Goal: Task Accomplishment & Management: Complete application form

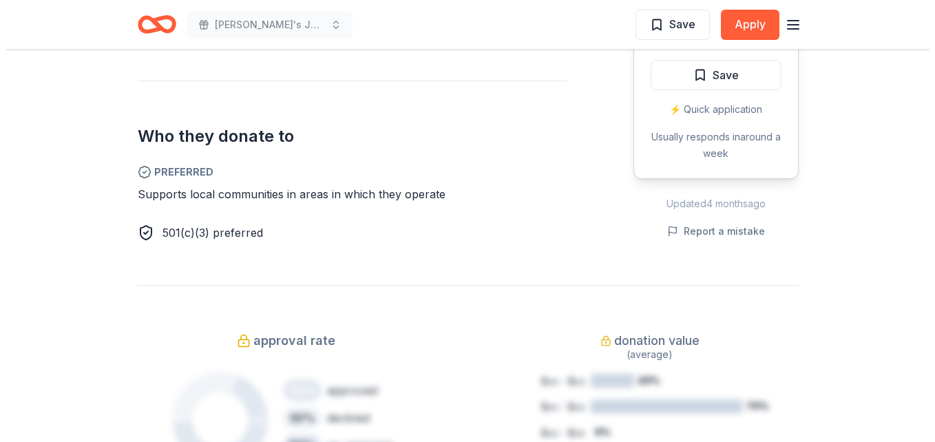
scroll to position [799, 0]
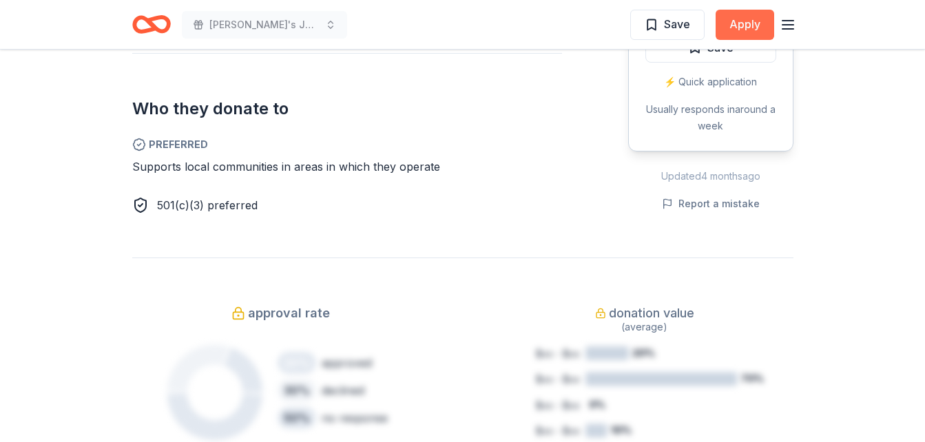
click at [746, 14] on button "Apply" at bounding box center [744, 25] width 59 height 30
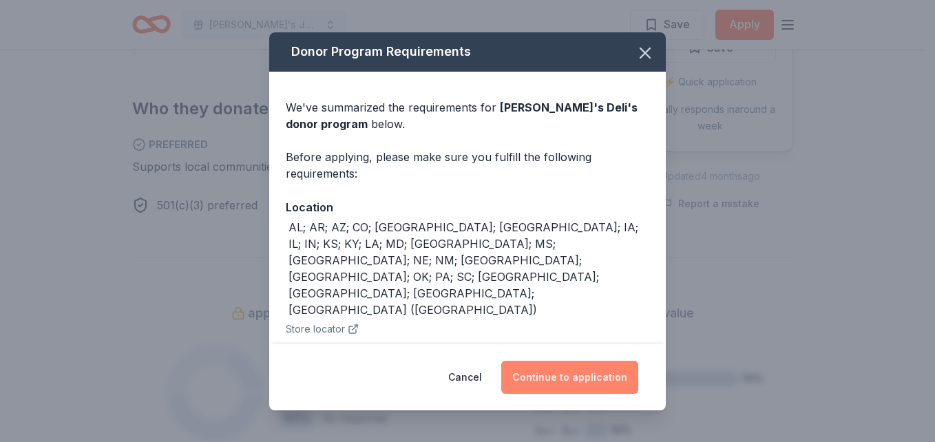
click at [566, 387] on button "Continue to application" at bounding box center [569, 377] width 137 height 33
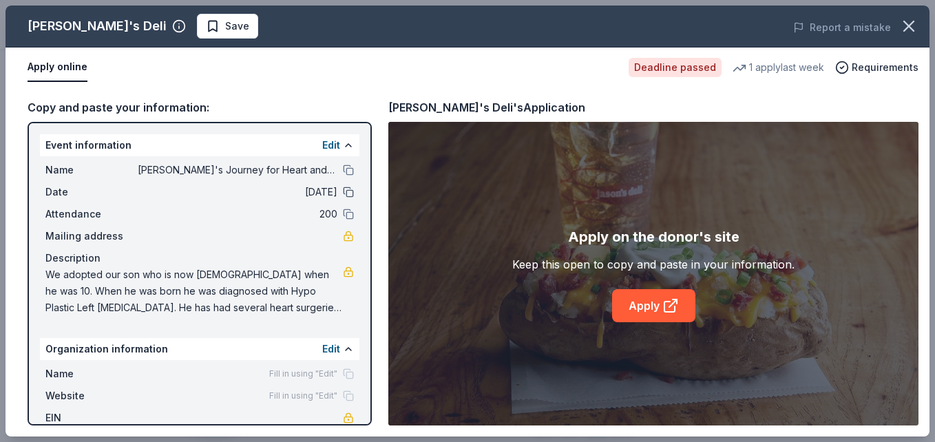
click at [343, 193] on button at bounding box center [348, 192] width 11 height 11
click at [313, 193] on span "[DATE]" at bounding box center [238, 192] width 200 height 17
click at [302, 188] on span "[DATE]" at bounding box center [238, 192] width 200 height 17
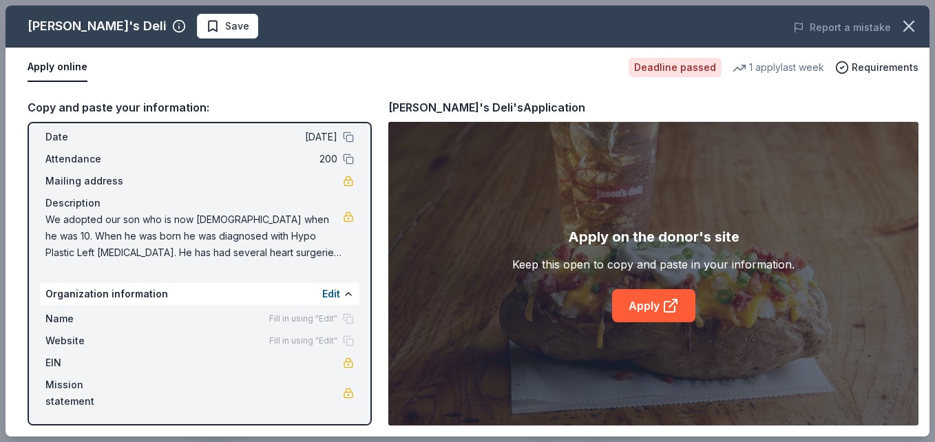
scroll to position [57, 0]
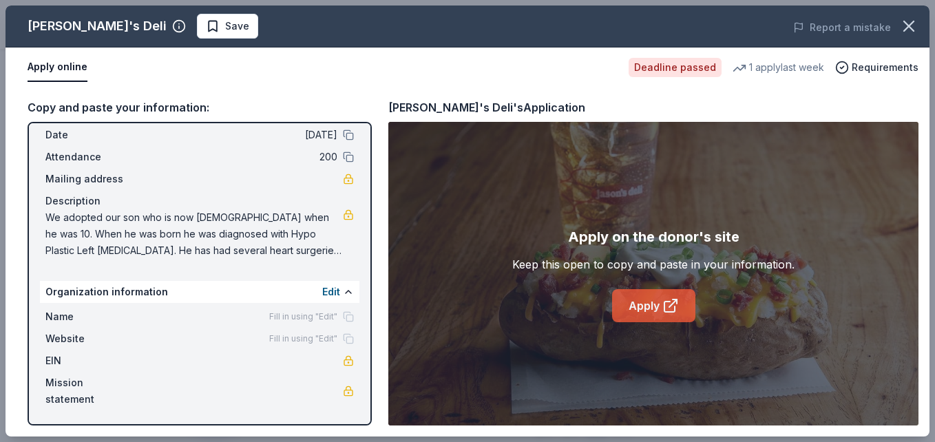
click at [655, 306] on link "Apply" at bounding box center [653, 305] width 83 height 33
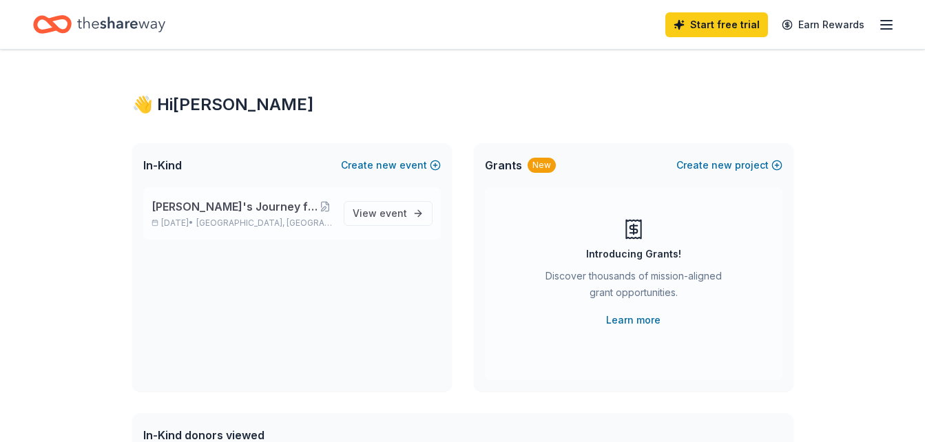
click at [186, 206] on span "[PERSON_NAME]'s Journey for Heart and Liver Transplant" at bounding box center [234, 206] width 167 height 17
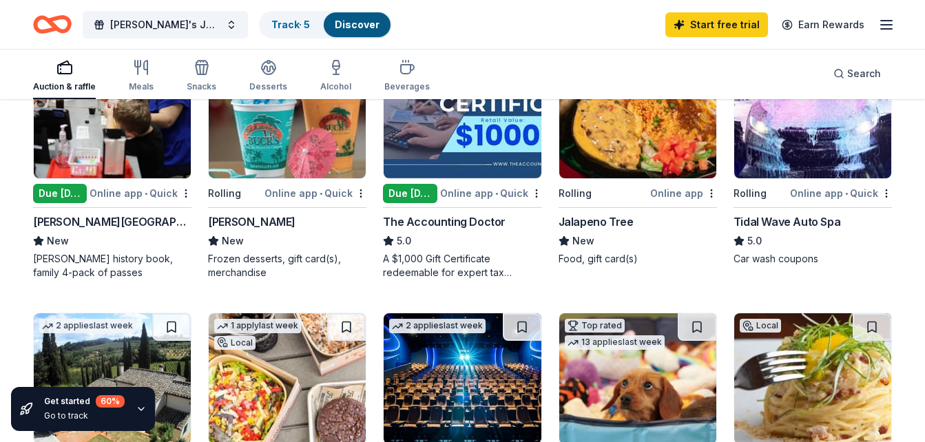
scroll to position [220, 0]
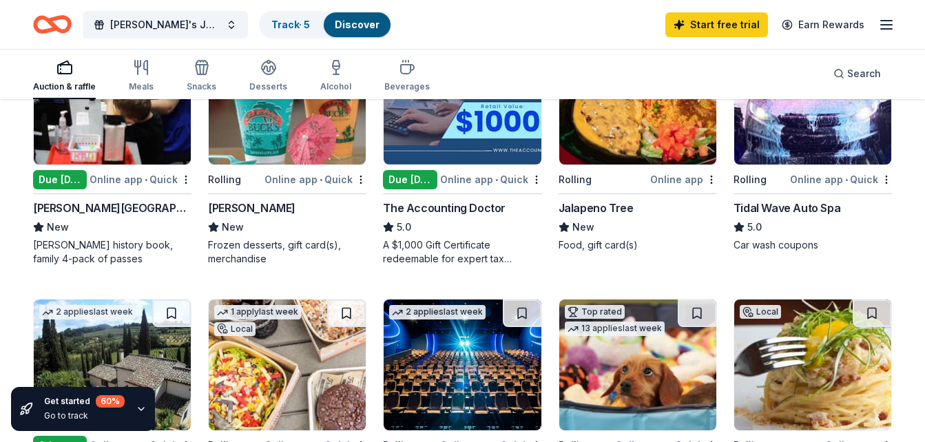
click at [797, 206] on div "Tidal Wave Auto Spa" at bounding box center [786, 208] width 107 height 17
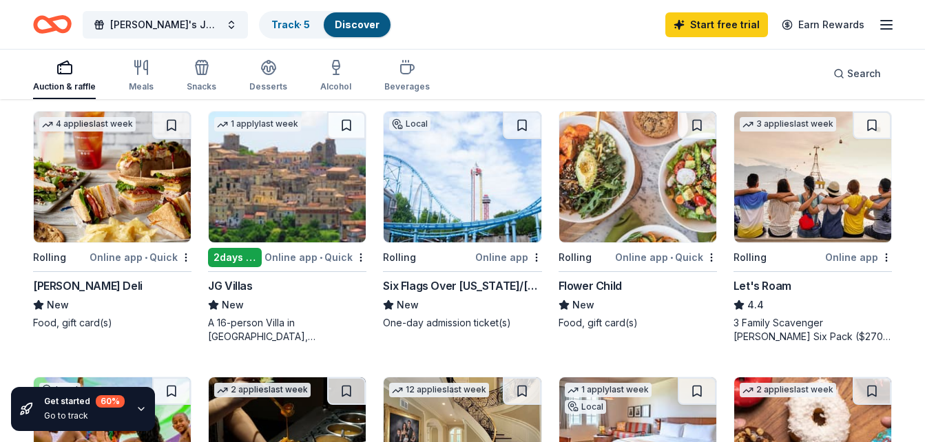
scroll to position [680, 0]
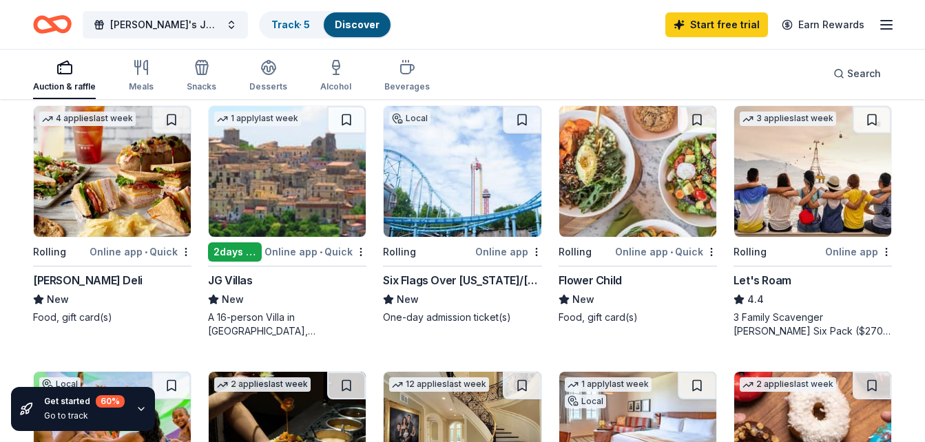
click at [152, 249] on div "Online app • Quick" at bounding box center [141, 251] width 102 height 17
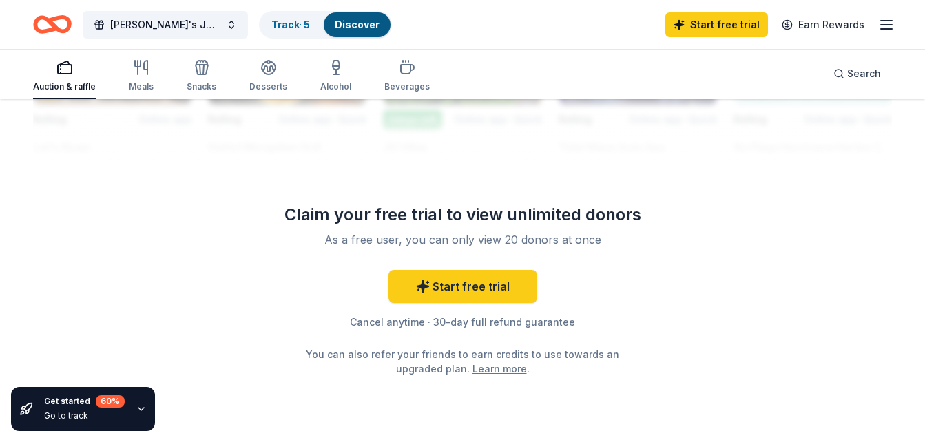
scroll to position [1405, 0]
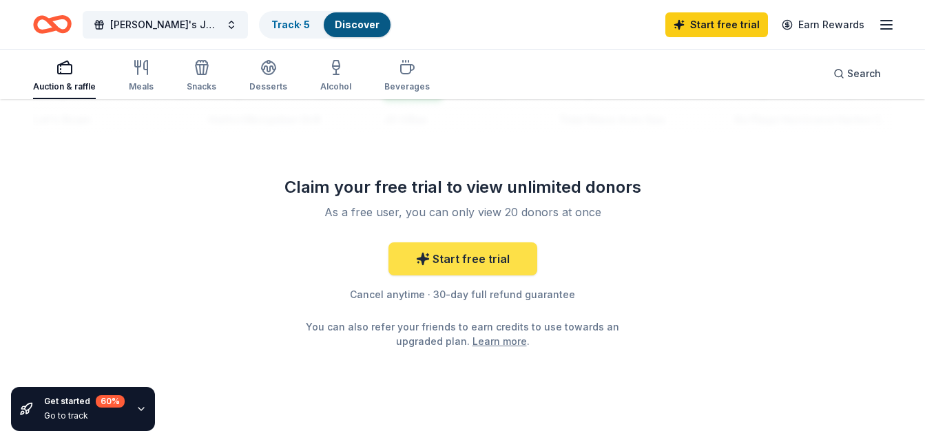
click at [489, 262] on link "Start free trial" at bounding box center [462, 258] width 149 height 33
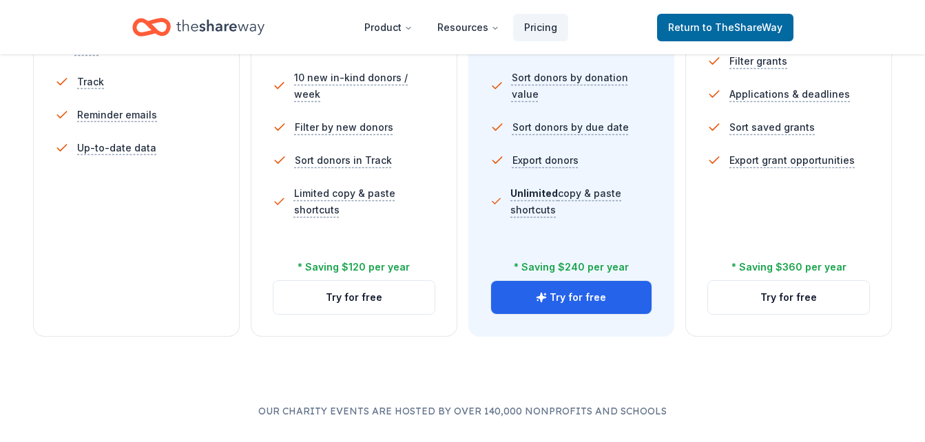
scroll to position [551, 0]
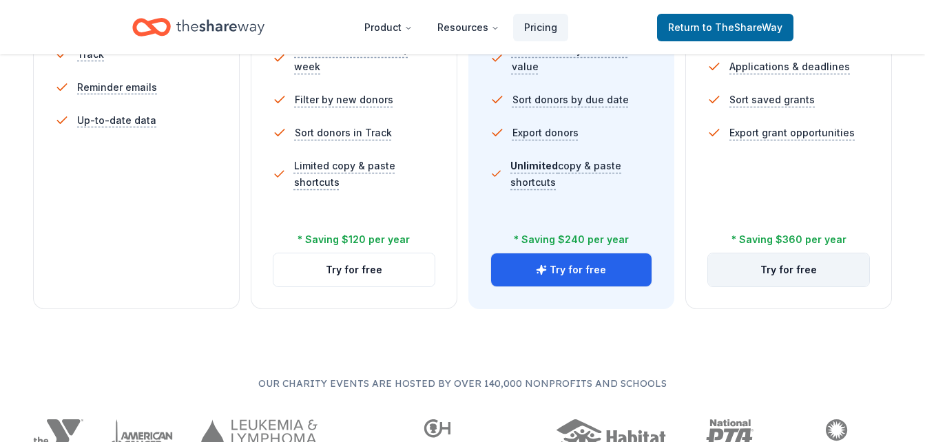
click at [795, 263] on button "Try for free" at bounding box center [788, 269] width 161 height 33
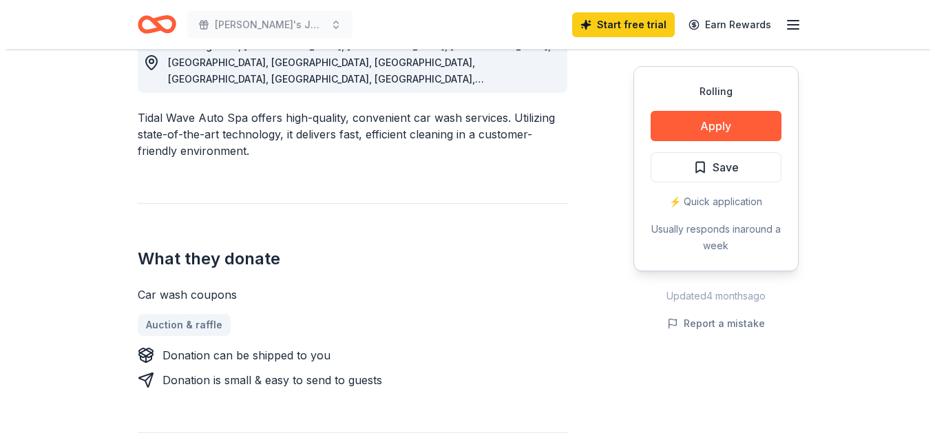
scroll to position [422, 0]
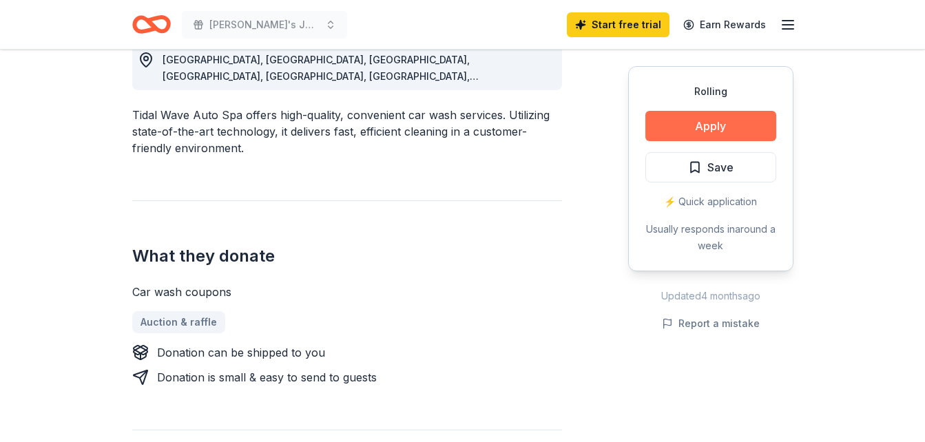
click at [706, 129] on button "Apply" at bounding box center [710, 126] width 131 height 30
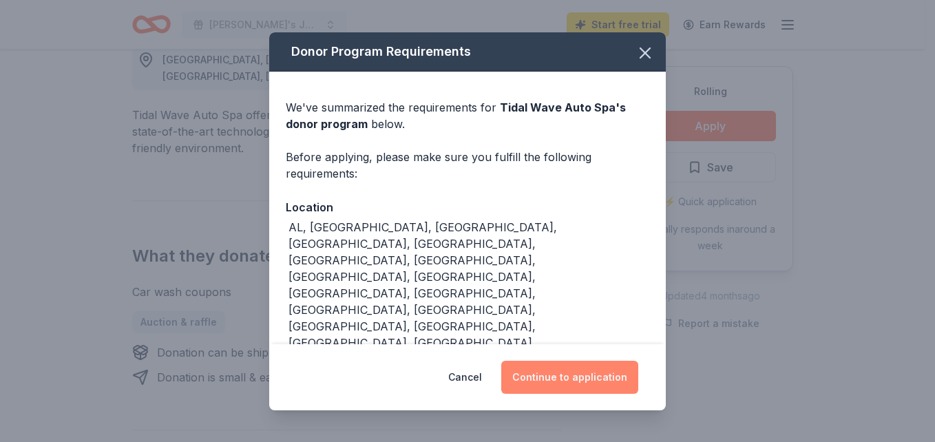
click at [574, 381] on button "Continue to application" at bounding box center [569, 377] width 137 height 33
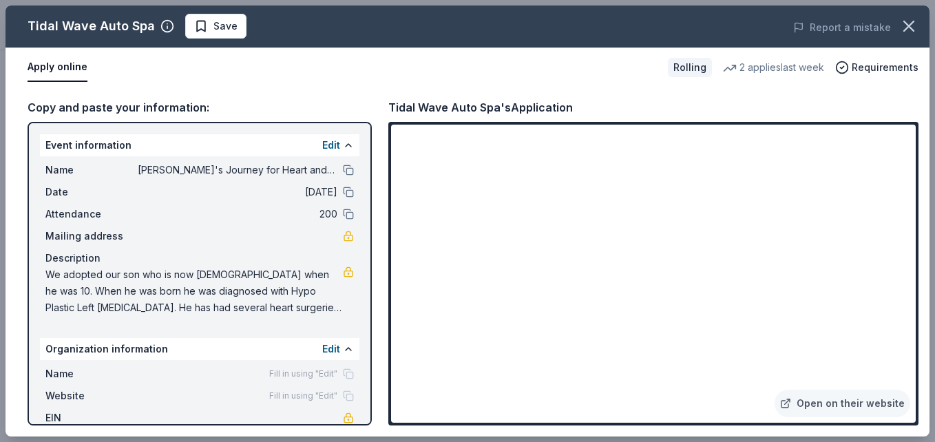
click at [920, 340] on div "Copy and paste your information: Event information Edit Name [PERSON_NAME]'s Jo…" at bounding box center [468, 261] width 924 height 349
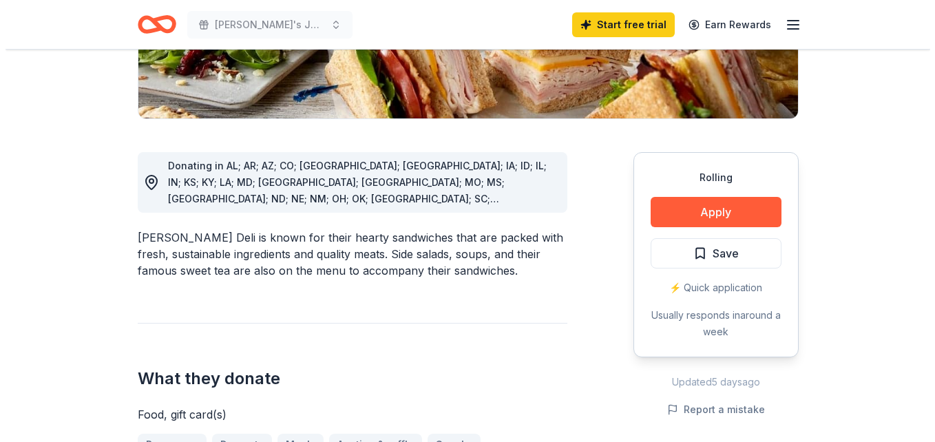
scroll to position [303, 0]
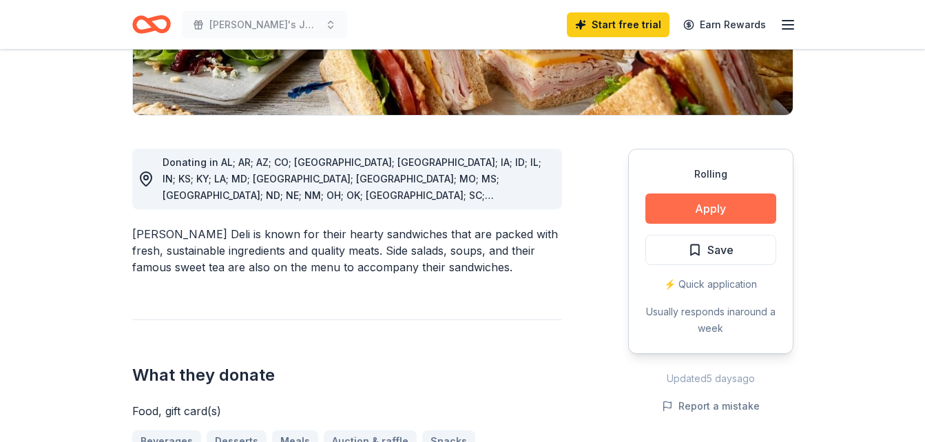
click at [713, 209] on button "Apply" at bounding box center [710, 208] width 131 height 30
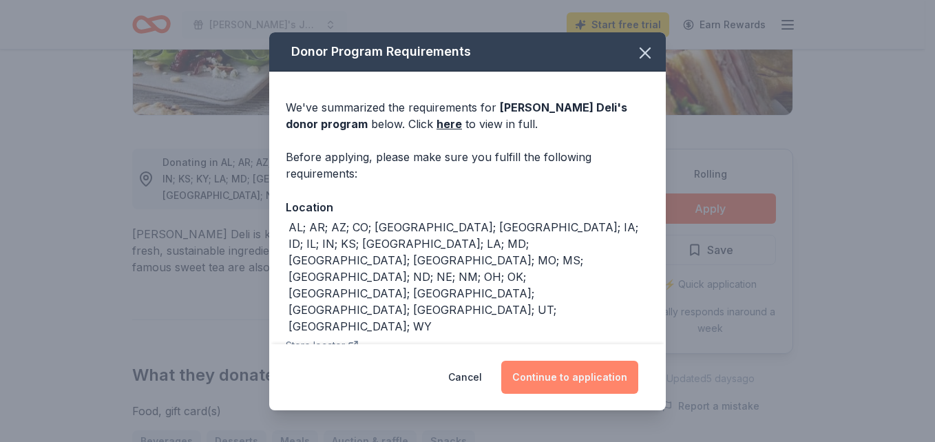
click at [593, 384] on button "Continue to application" at bounding box center [569, 377] width 137 height 33
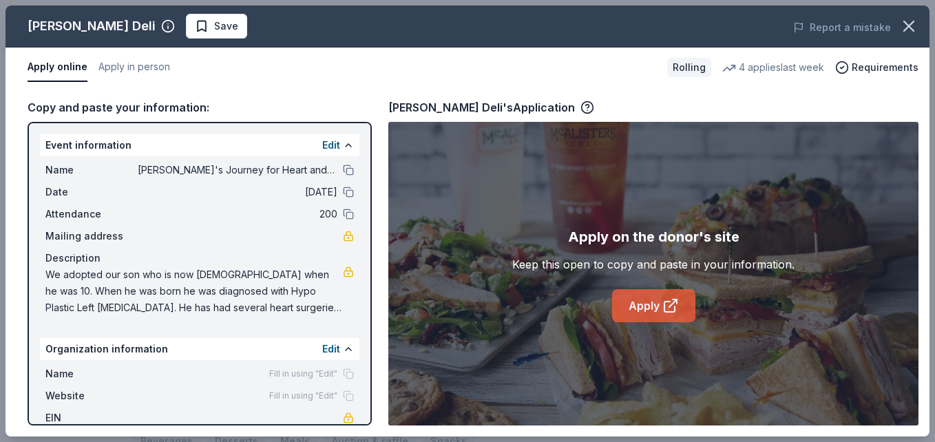
click at [647, 304] on link "Apply" at bounding box center [653, 305] width 83 height 33
